Goal: Task Accomplishment & Management: Use online tool/utility

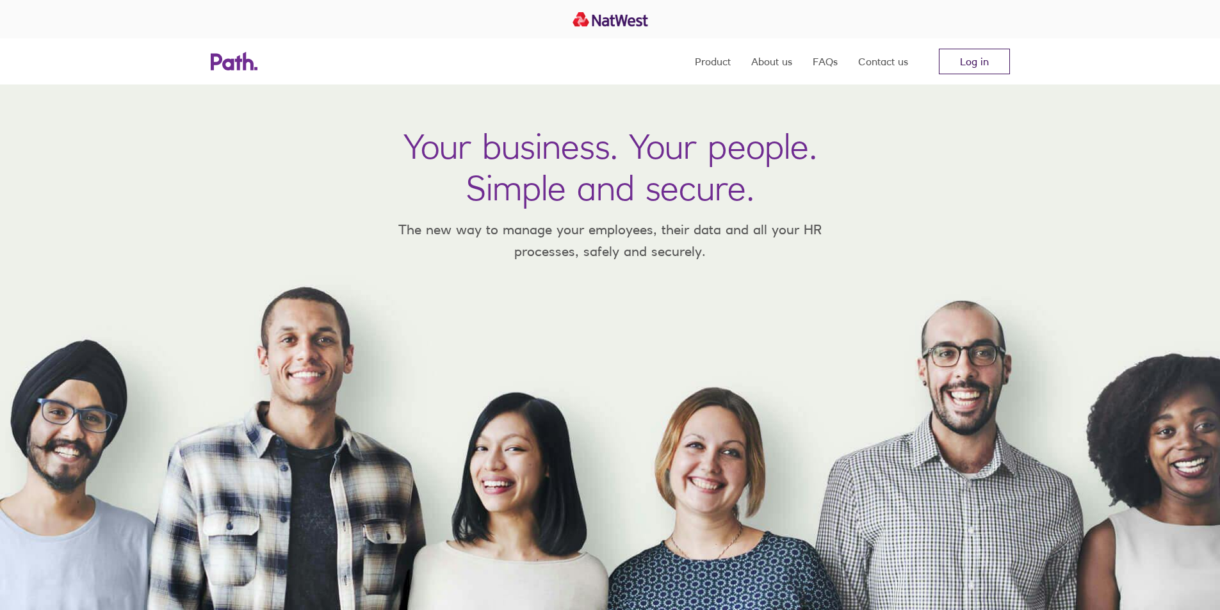
click at [977, 57] on link "Log in" at bounding box center [974, 62] width 71 height 26
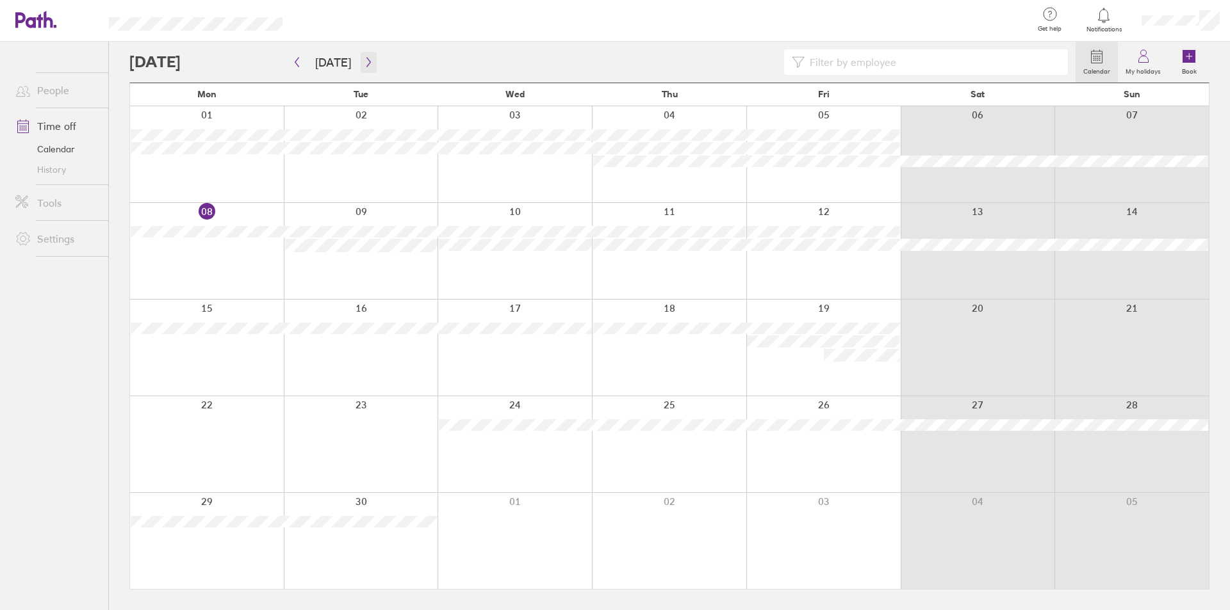
click at [361, 53] on button "button" at bounding box center [369, 62] width 16 height 21
